Goal: Use online tool/utility: Utilize a website feature to perform a specific function

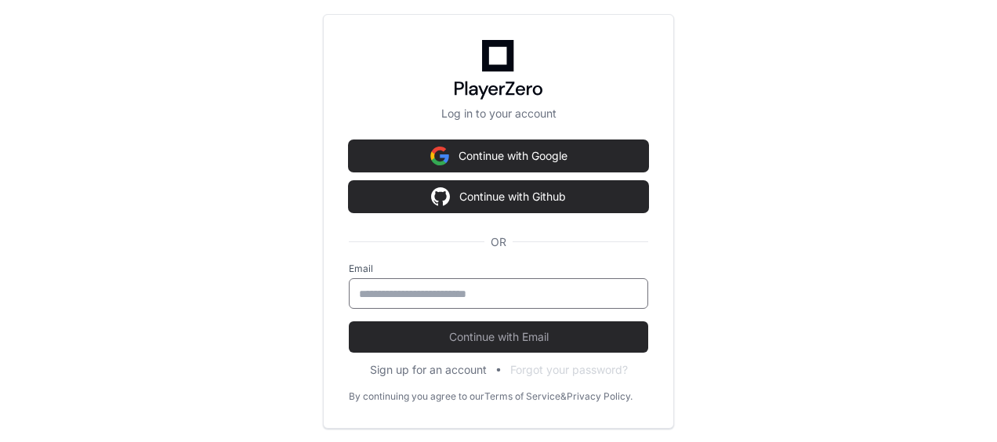
click at [514, 290] on input "email" at bounding box center [498, 294] width 279 height 16
type input "**********"
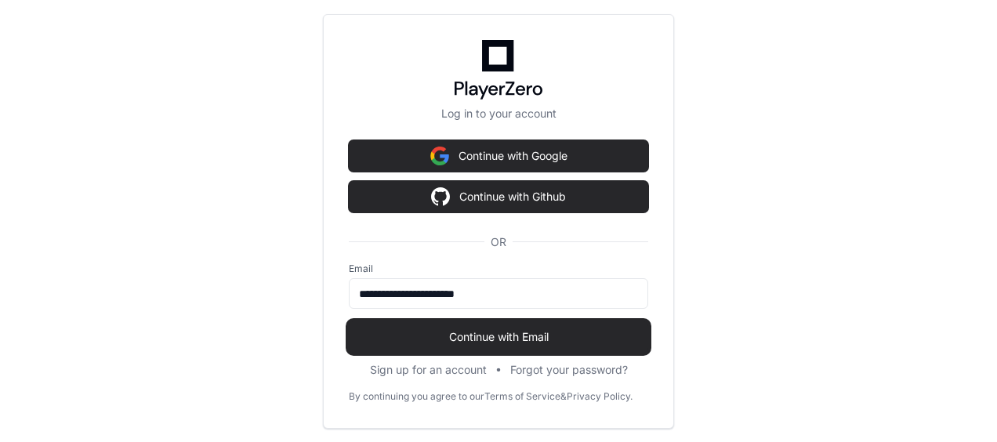
click at [499, 335] on span "Continue with Email" at bounding box center [498, 337] width 299 height 16
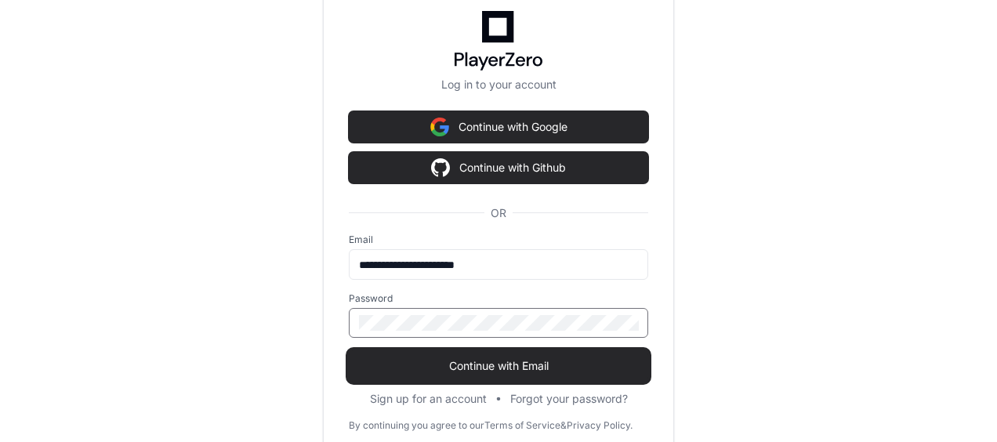
click at [349, 350] on button "Continue with Email" at bounding box center [498, 365] width 299 height 31
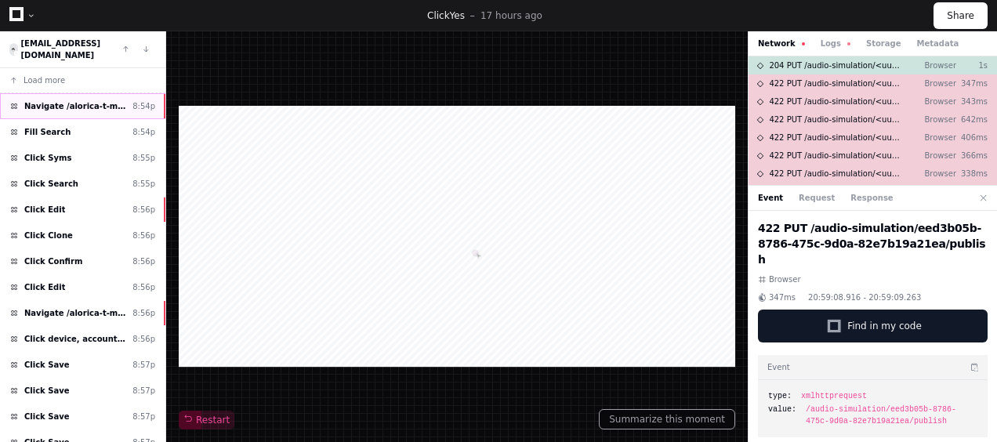
click at [100, 105] on div "Navigate /alorica-t-mobile/sym (Syms) 8:54p" at bounding box center [82, 106] width 165 height 26
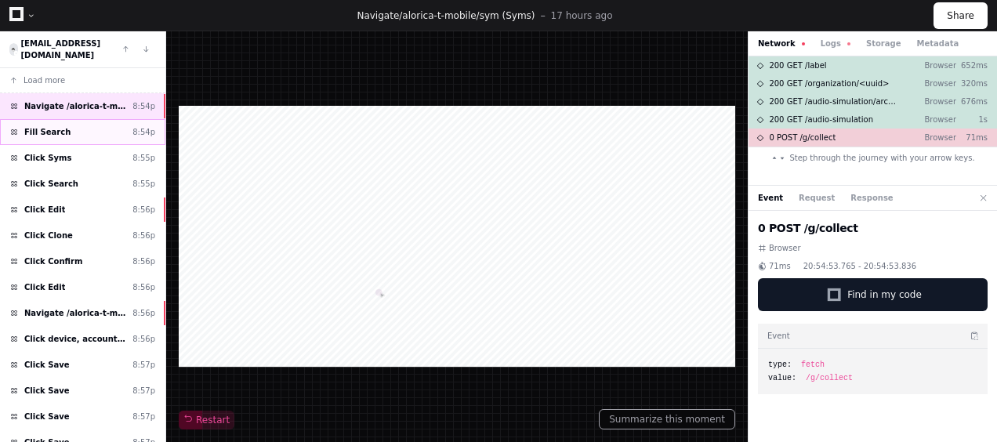
click at [109, 122] on div "Fill Search 8:54p" at bounding box center [82, 132] width 165 height 26
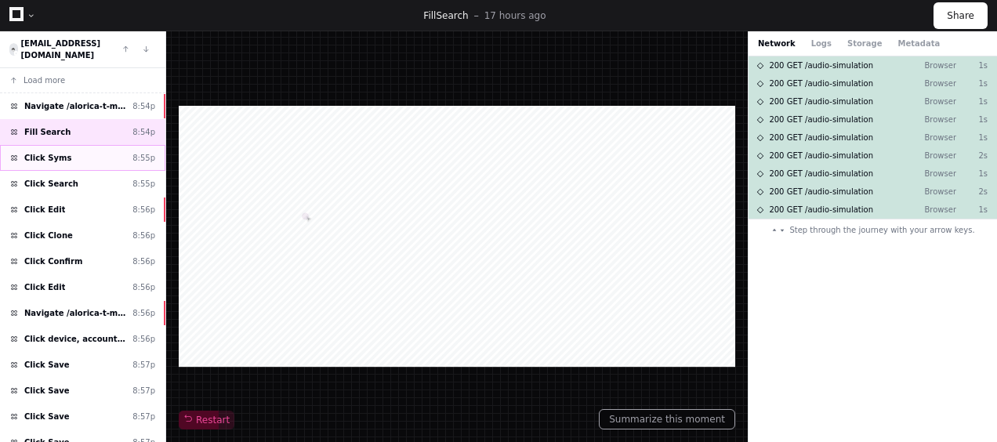
click at [124, 151] on div "Click Syms 8:55p" at bounding box center [82, 158] width 165 height 26
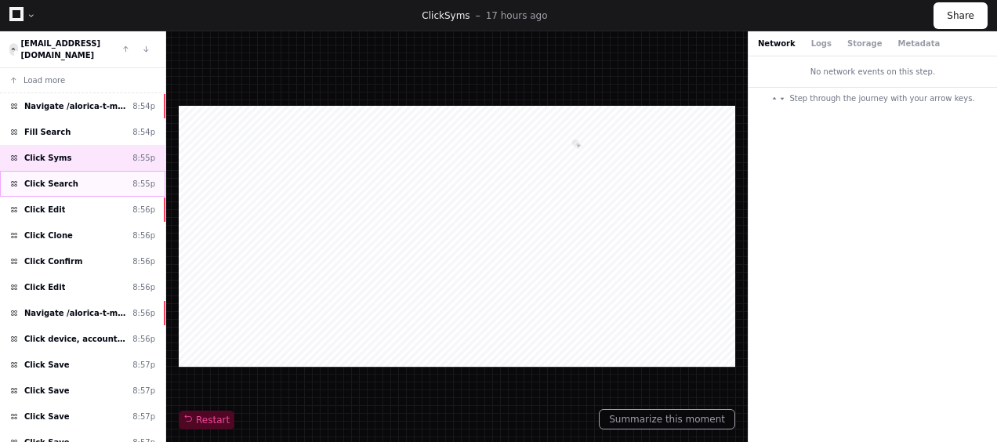
click at [93, 171] on div "Click Search 8:55p" at bounding box center [82, 184] width 165 height 26
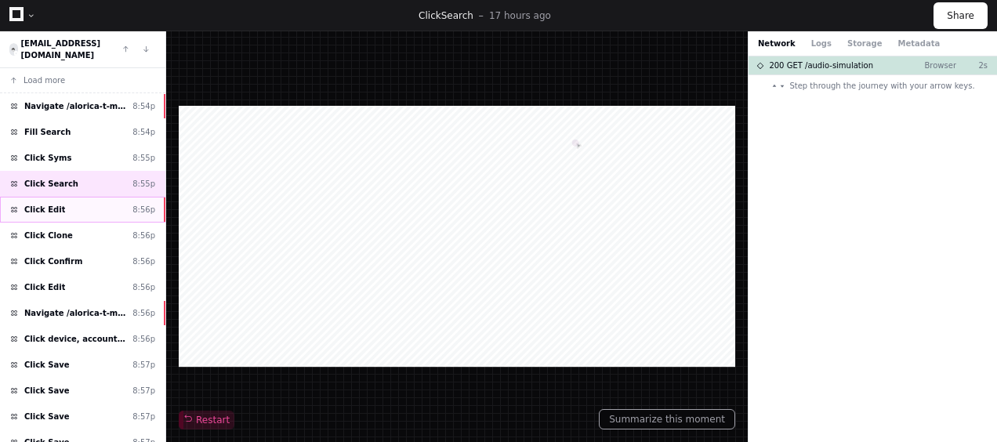
click at [94, 197] on div "Click Edit 8:56p" at bounding box center [82, 210] width 165 height 26
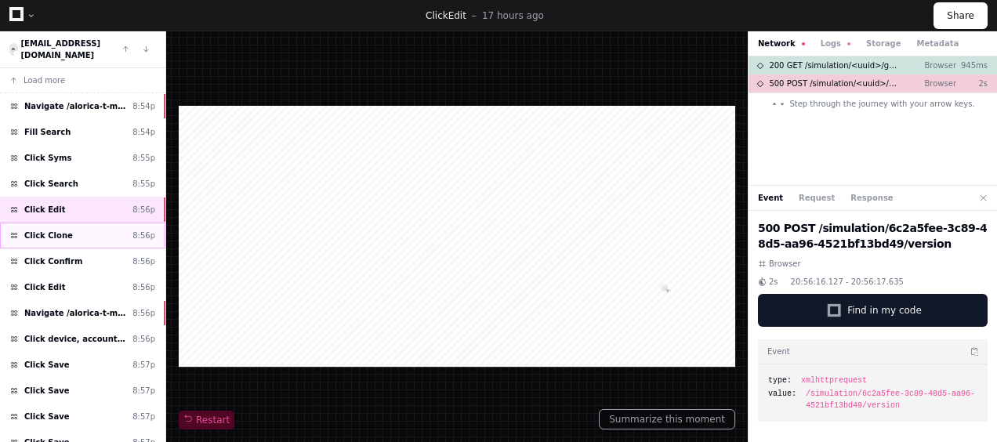
click at [96, 223] on div "Click Clone 8:56p" at bounding box center [82, 236] width 165 height 26
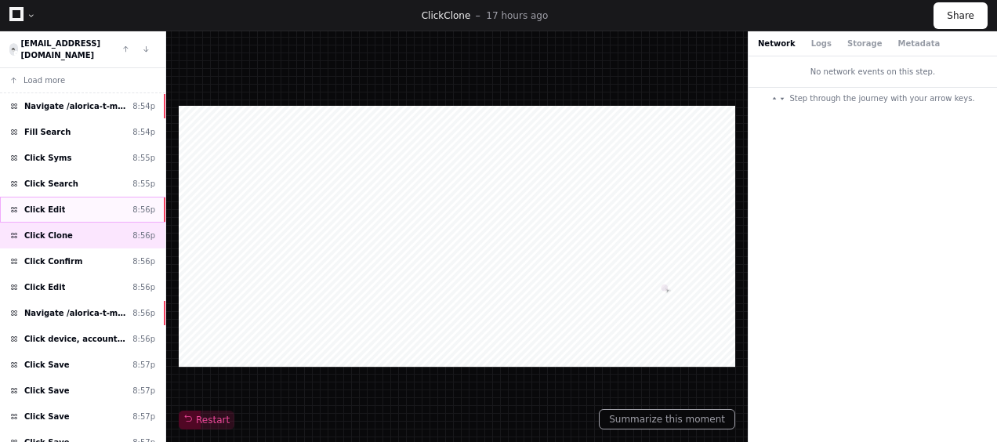
click at [111, 197] on div "Click Edit 8:56p" at bounding box center [82, 210] width 165 height 26
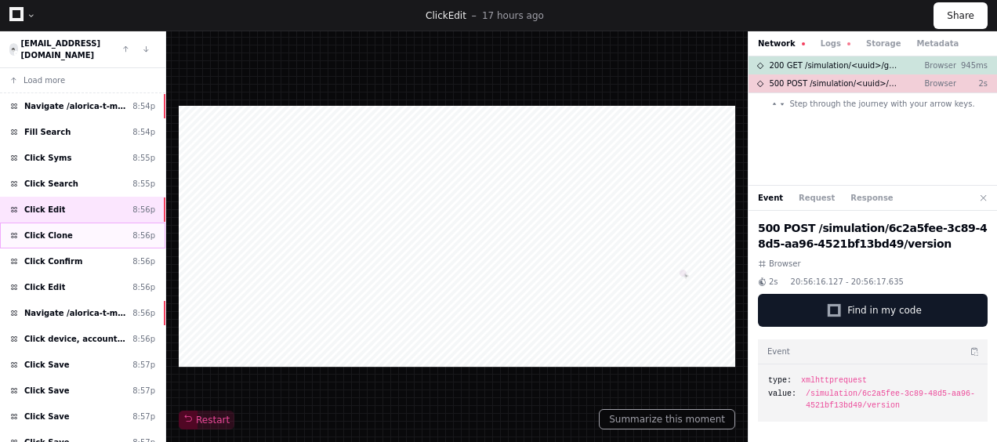
click at [108, 223] on div "Click Clone 8:56p" at bounding box center [82, 236] width 165 height 26
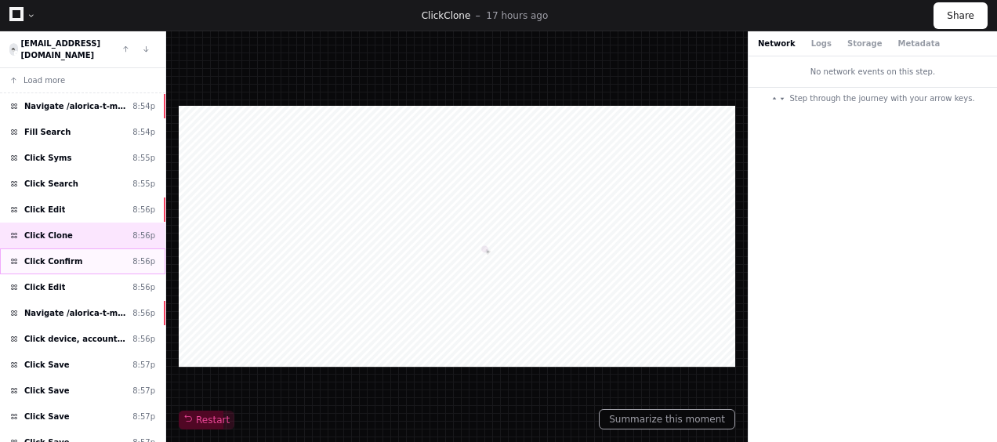
click at [119, 252] on div "Click Confirm 8:56p" at bounding box center [82, 262] width 165 height 26
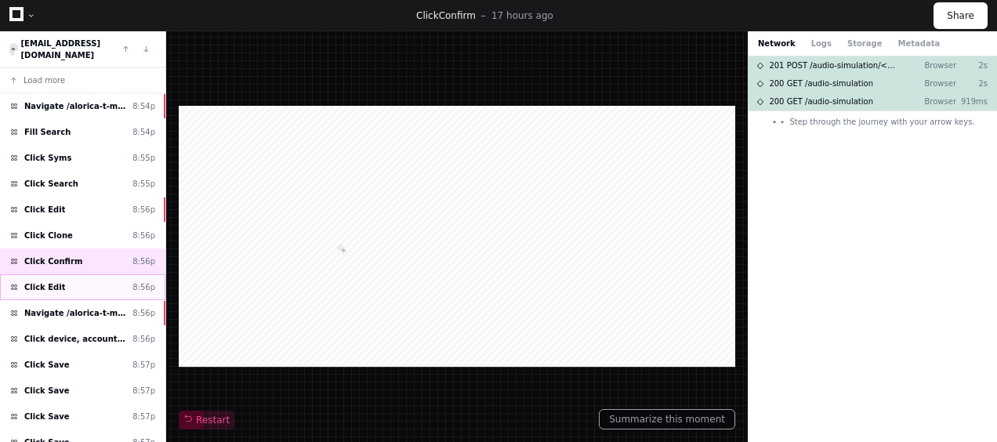
click at [111, 274] on div "Click Edit 8:56p" at bounding box center [82, 287] width 165 height 26
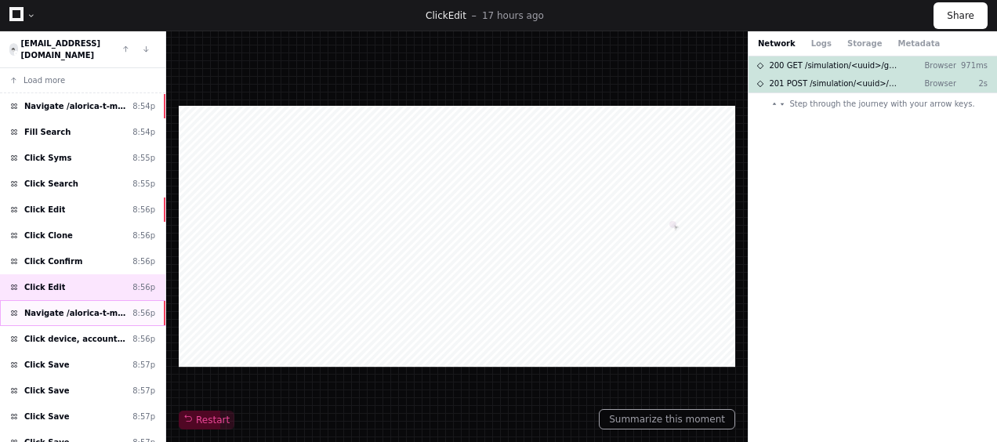
click at [113, 307] on span "Navigate /alorica-t-mobile/audio-simulation/*/create-sym" at bounding box center [75, 313] width 102 height 12
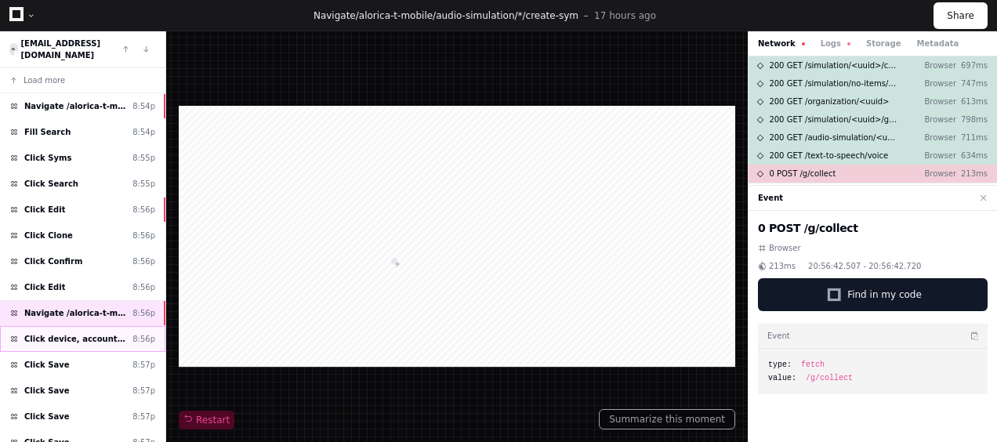
click at [119, 333] on span "Click device, account or billing? (1 point)" at bounding box center [75, 339] width 102 height 12
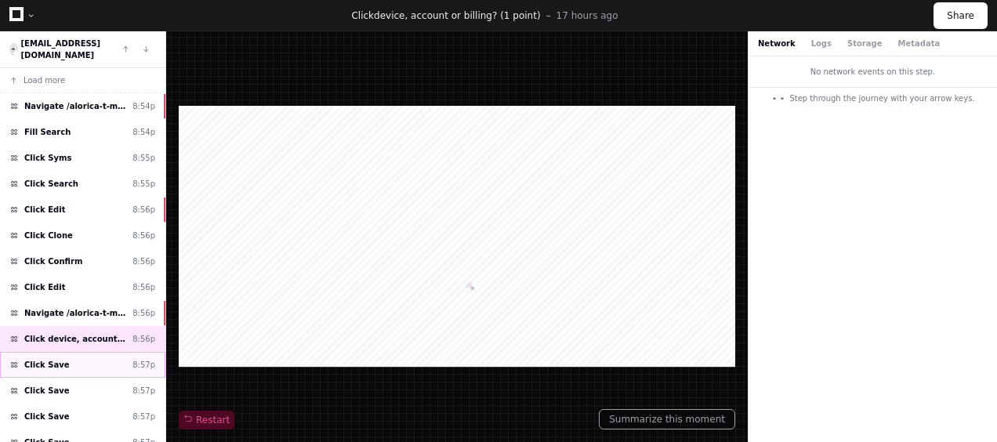
click at [107, 357] on div "Click Save 8:57p" at bounding box center [82, 365] width 165 height 26
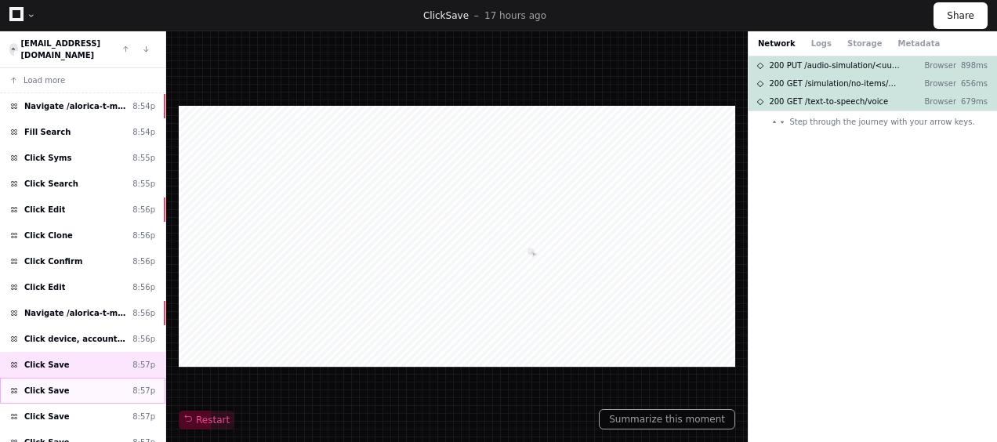
click at [112, 378] on div "Click Save 8:57p" at bounding box center [82, 391] width 165 height 26
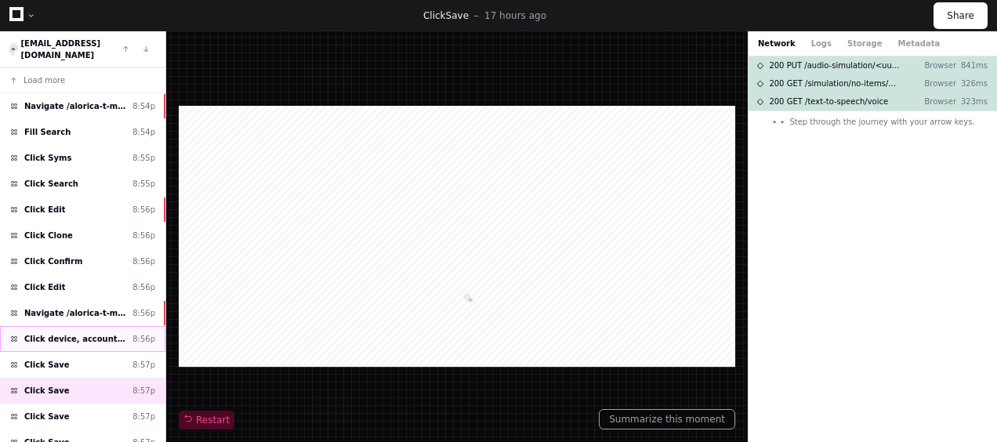
click at [113, 326] on div "Click device, account or billing? (1 point) 8:56p" at bounding box center [82, 339] width 165 height 26
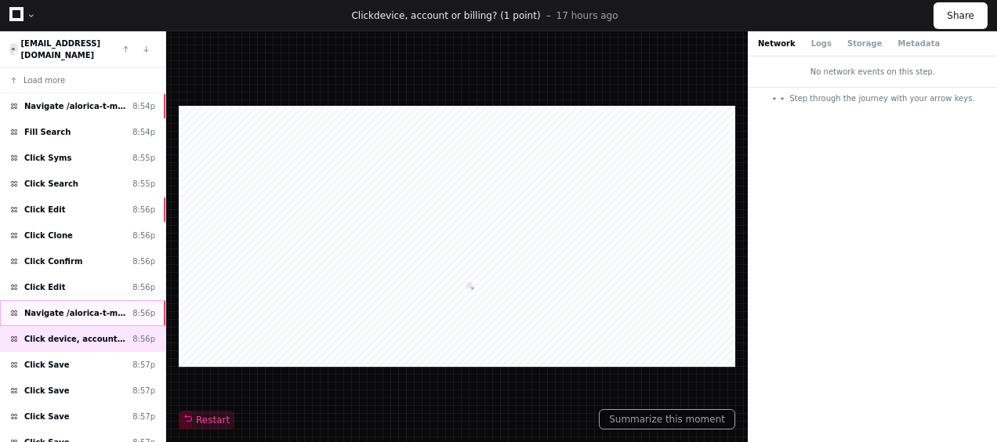
click at [79, 304] on div "Navigate /alorica-t-mobile/audio-simulation/*/create-sym 8:56p" at bounding box center [82, 313] width 165 height 26
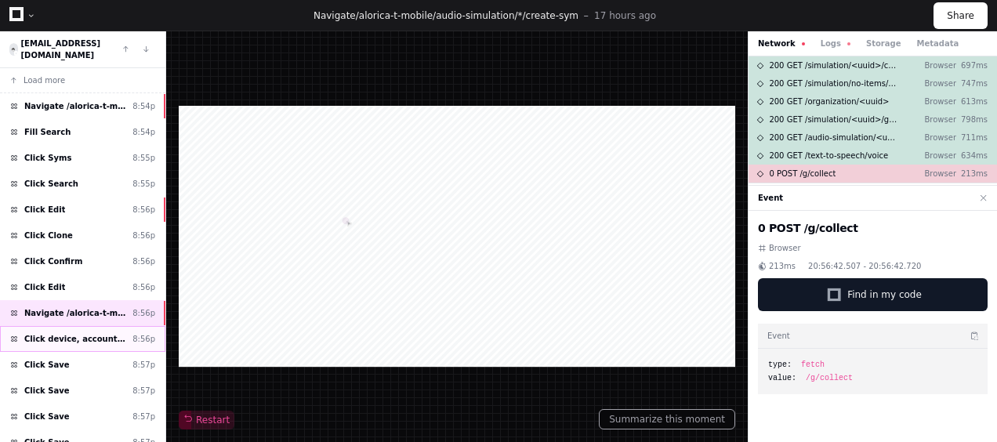
click at [78, 333] on span "Click device, account or billing? (1 point)" at bounding box center [75, 339] width 102 height 12
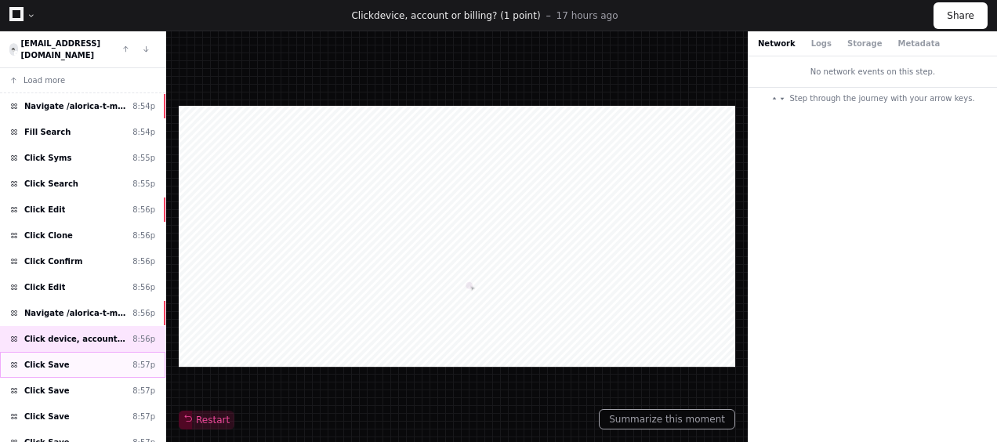
click at [107, 352] on div "Click Save 8:57p" at bounding box center [82, 365] width 165 height 26
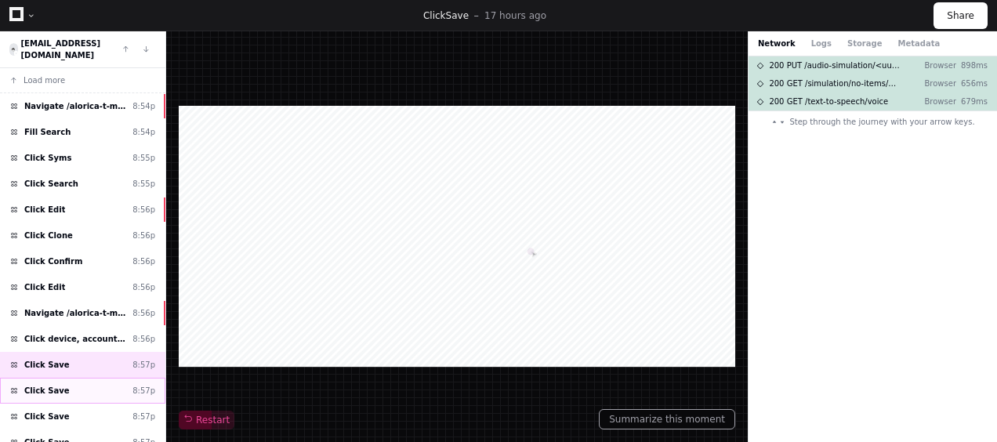
click at [103, 378] on div "Click Save 8:57p" at bounding box center [82, 391] width 165 height 26
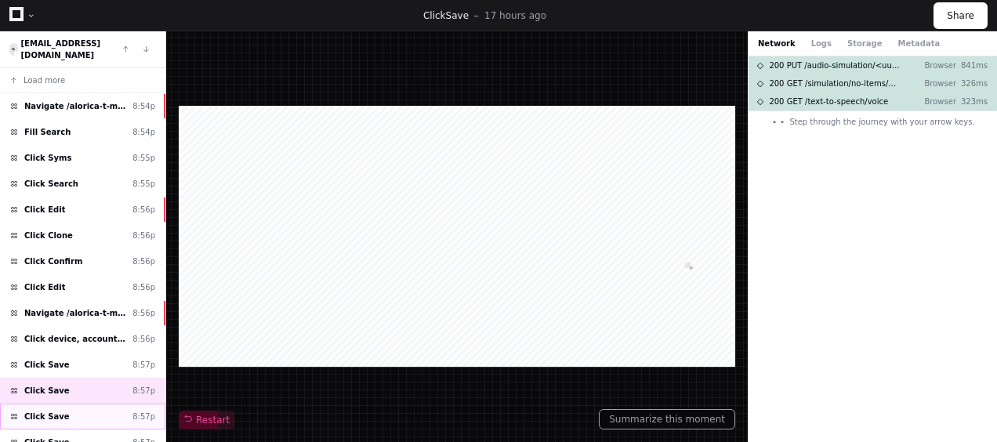
click at [94, 404] on div "Click Save 8:57p" at bounding box center [82, 417] width 165 height 26
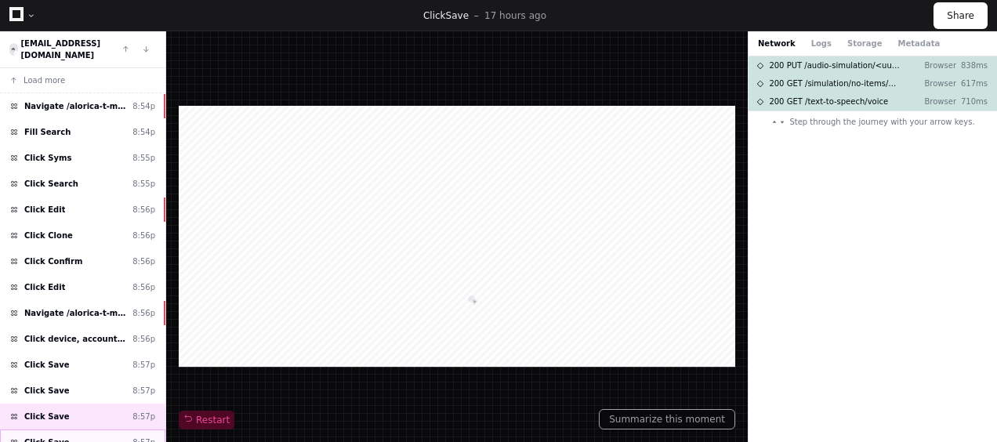
click at [98, 430] on div "Click Save 8:57p" at bounding box center [82, 443] width 165 height 26
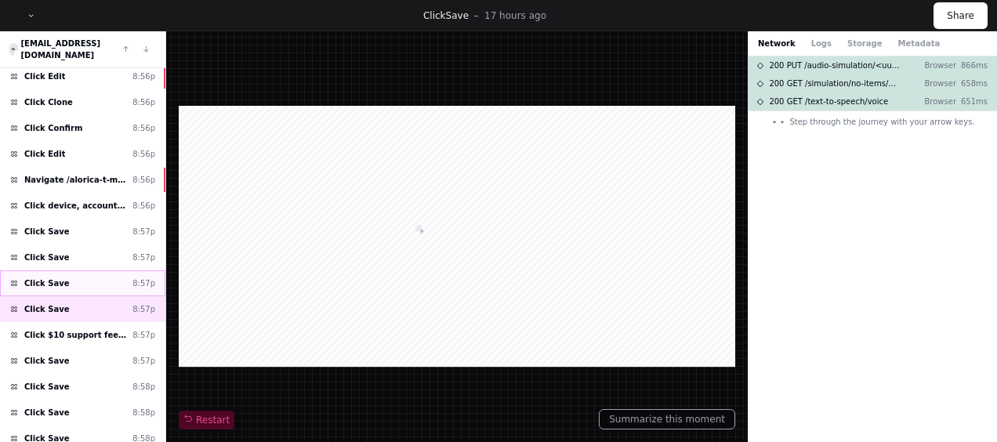
scroll to position [135, 0]
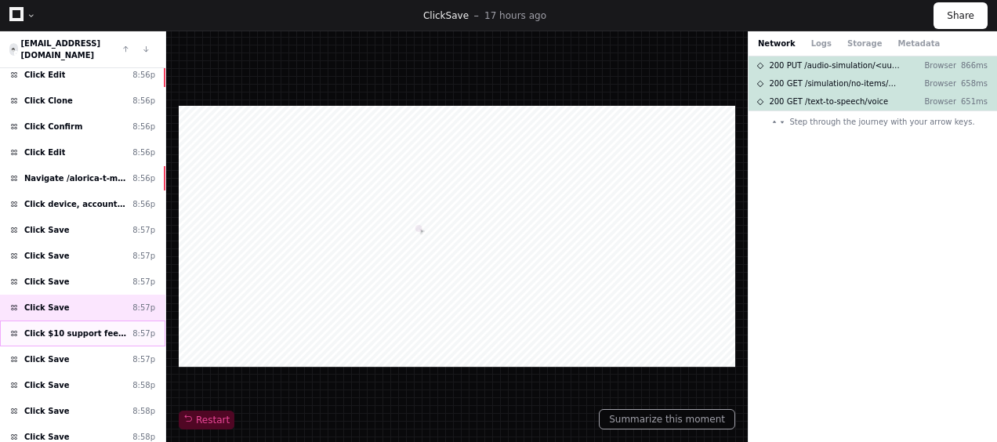
click at [99, 321] on div "Click $10 support fee (1 point) 8:57p" at bounding box center [82, 334] width 165 height 26
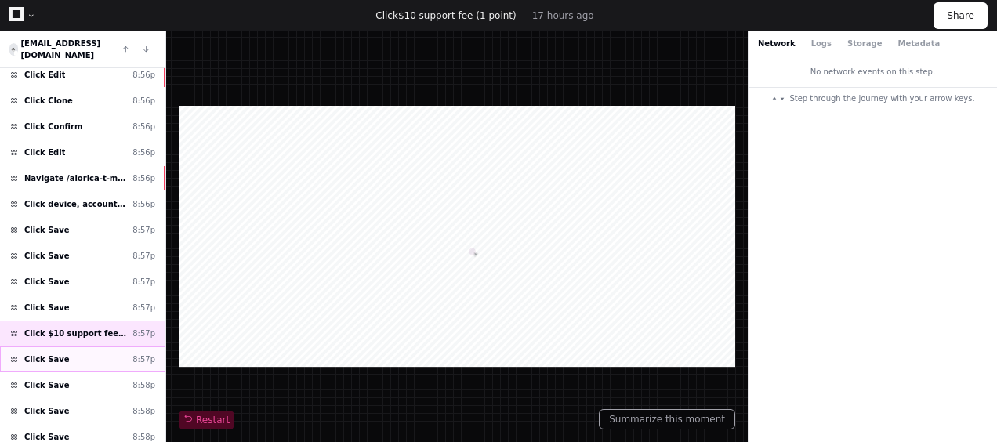
click at [96, 346] on div "Click Save 8:57p" at bounding box center [82, 359] width 165 height 26
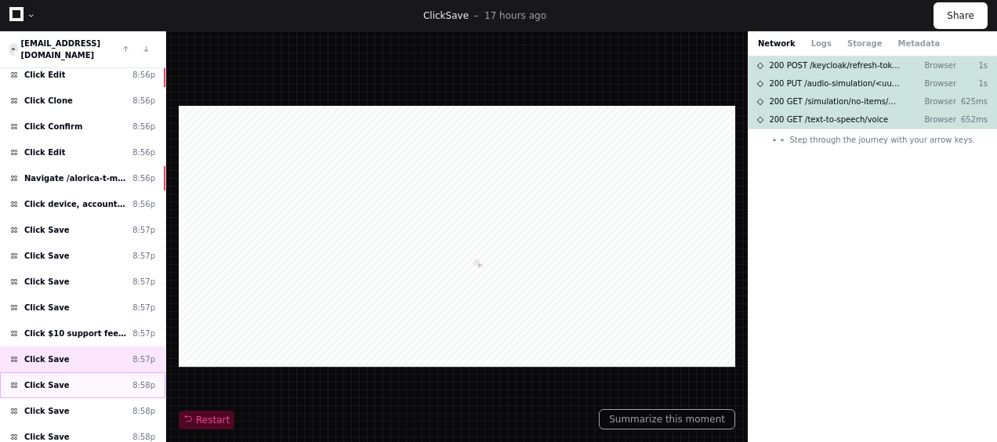
click at [91, 372] on div "Click Save 8:58p" at bounding box center [82, 385] width 165 height 26
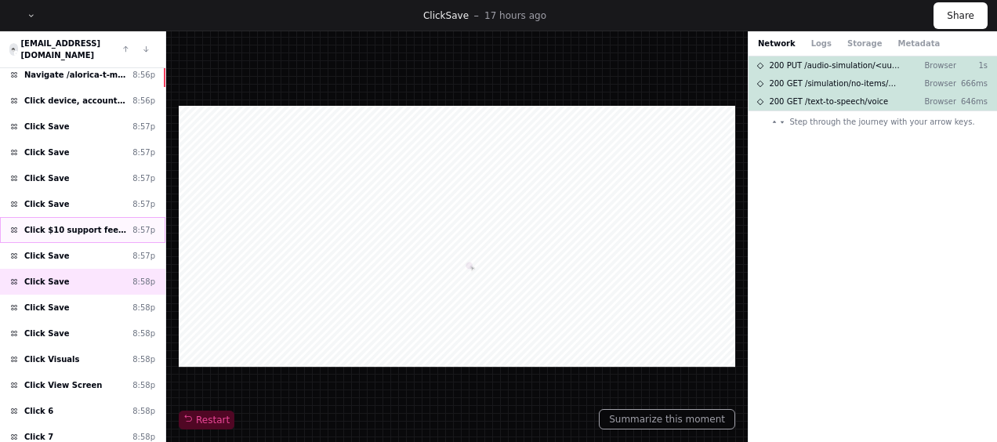
scroll to position [241, 0]
